Goal: Task Accomplishment & Management: Complete application form

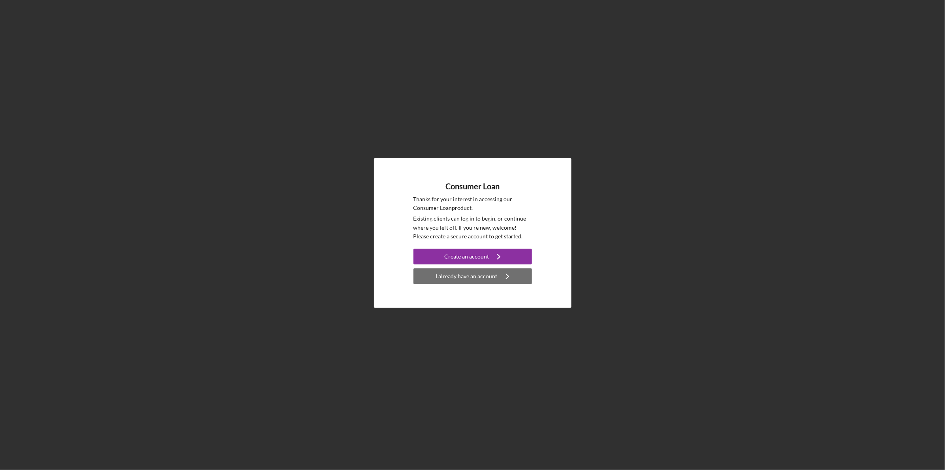
click at [473, 275] on div "I already have an account" at bounding box center [467, 276] width 62 height 16
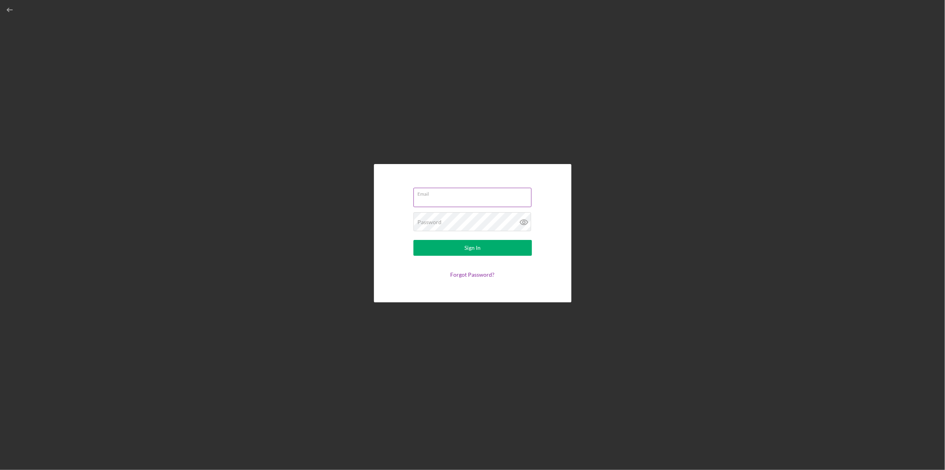
click at [466, 199] on input "Email" at bounding box center [473, 197] width 118 height 19
type input "[EMAIL_ADDRESS][DOMAIN_NAME]"
click at [464, 220] on div "Password Required" at bounding box center [473, 222] width 118 height 20
click at [414, 240] on button "Sign In" at bounding box center [473, 248] width 118 height 16
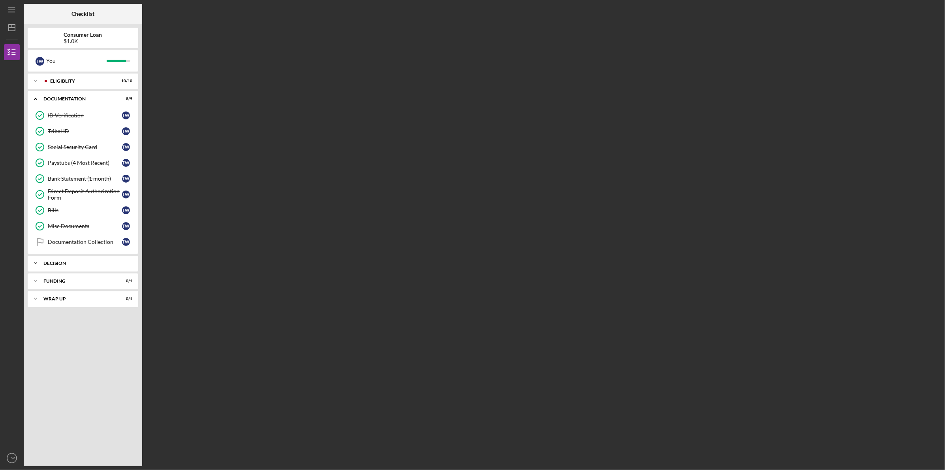
click at [91, 257] on div "Icon/Expander Decision 0 / 1" at bounding box center [83, 263] width 111 height 16
click at [88, 278] on div "Pre-Approval Phase" at bounding box center [85, 279] width 74 height 6
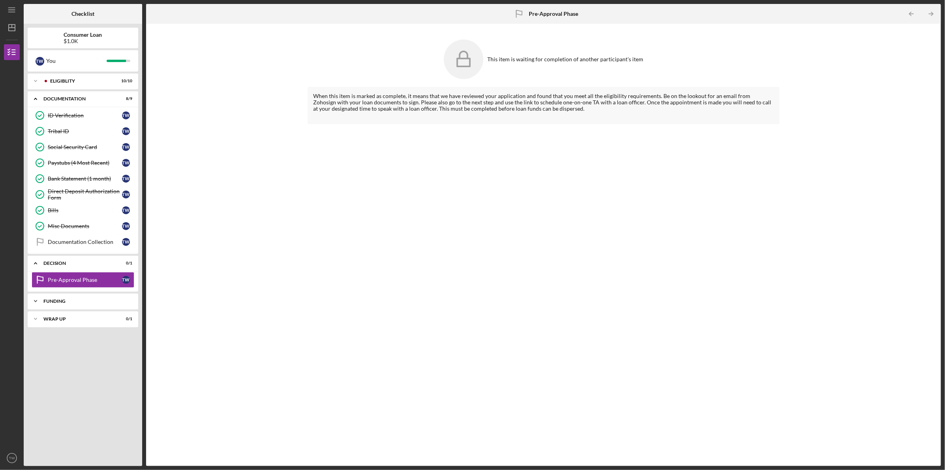
click at [103, 296] on div "Icon/Expander Funding 0 / 1" at bounding box center [83, 301] width 111 height 16
click at [85, 316] on div "Transfer Funds" at bounding box center [85, 317] width 74 height 6
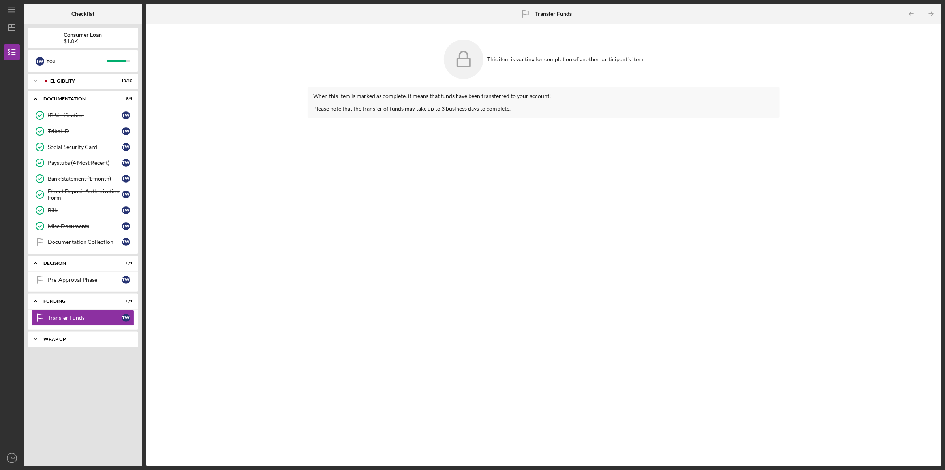
click at [79, 334] on div "Icon/Expander Wrap up 0 / 1" at bounding box center [83, 339] width 111 height 16
click at [75, 353] on div "Wrap Up" at bounding box center [85, 355] width 74 height 6
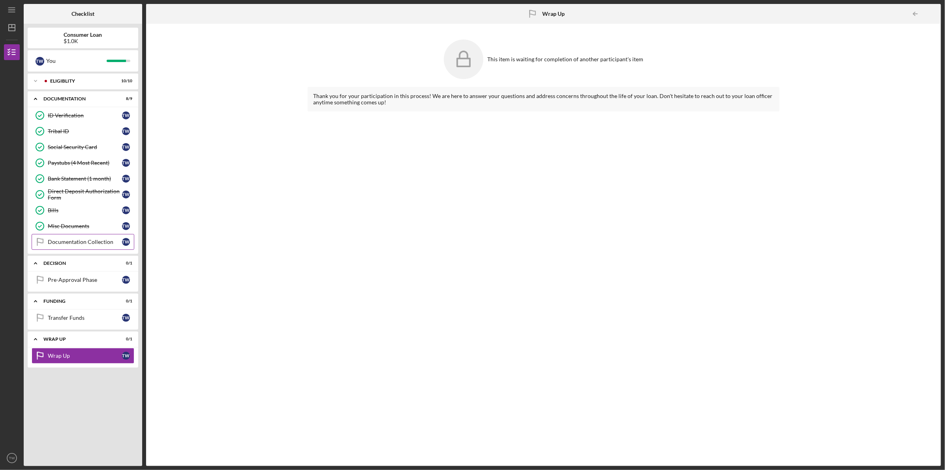
click at [71, 240] on div "Documentation Collection" at bounding box center [85, 242] width 74 height 6
